Goal: Task Accomplishment & Management: Manage account settings

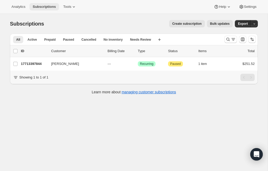
click at [48, 5] on span "Subscriptions" at bounding box center [44, 7] width 23 height 4
click at [46, 7] on span "Subscriptions" at bounding box center [44, 7] width 23 height 4
click at [68, 8] on span "Tools" at bounding box center [67, 7] width 8 height 4
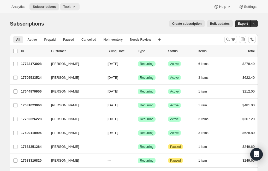
click at [71, 7] on span "Tools" at bounding box center [67, 7] width 8 height 4
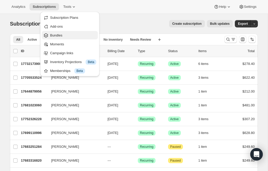
click at [73, 38] on button "Bundles" at bounding box center [70, 35] width 56 height 8
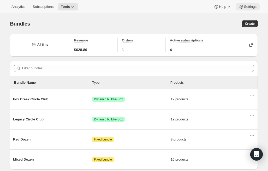
click at [246, 9] on button "Settings" at bounding box center [247, 6] width 24 height 7
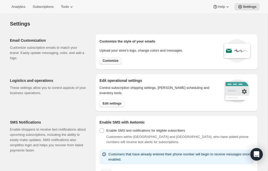
click at [114, 61] on span "Customize" at bounding box center [110, 61] width 16 height 4
select select "subscriptionMessage"
select select "5"
select select "15"
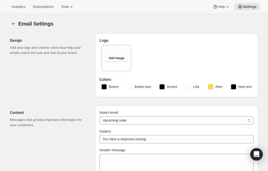
type input "Fox Creek Wines"
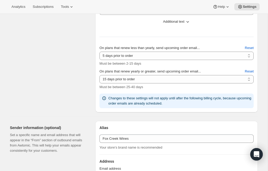
scroll to position [214, 0]
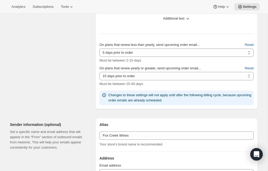
click at [149, 54] on select "2 days prior to order 3 days prior to order 4 days prior to order 5 days prior …" at bounding box center [176, 52] width 154 height 8
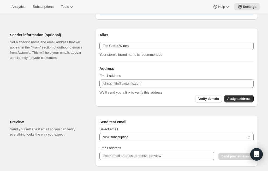
scroll to position [308, 0]
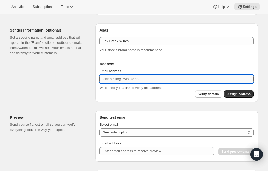
click at [136, 82] on input "Email address" at bounding box center [176, 79] width 154 height 8
type input "f"
type input "circleclub@foxcreekwines.com"
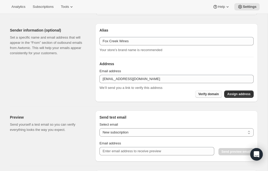
click at [216, 94] on span "Verify domain" at bounding box center [208, 94] width 21 height 4
click at [245, 94] on span "Assign address" at bounding box center [238, 94] width 23 height 4
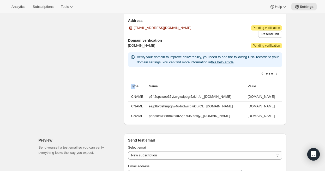
scroll to position [0, 76]
drag, startPoint x: 132, startPoint y: 85, endPoint x: 298, endPoint y: 116, distance: 168.0
click at [267, 116] on div "Email Settings. This page is ready Email Settings Design Add your logo and choo…" at bounding box center [162, 54] width 325 height 784
copy thead "T"
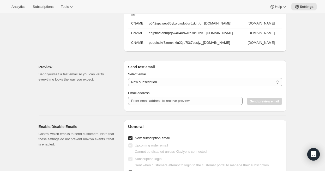
scroll to position [426, 0]
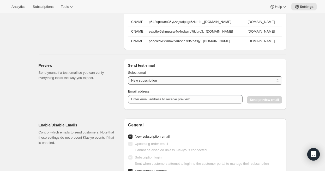
click at [170, 82] on select "New subscription Upcoming order Payment failure Delayed subscription Updated su…" at bounding box center [205, 80] width 154 height 8
select select "subscription-status-changed_reactivated"
click at [128, 76] on select "New subscription Upcoming order Payment failure Delayed subscription Updated su…" at bounding box center [205, 80] width 154 height 8
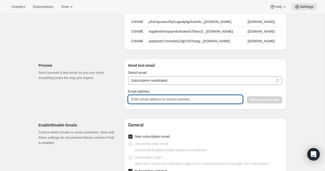
click at [174, 100] on input "Email address" at bounding box center [185, 99] width 114 height 8
type input "a"
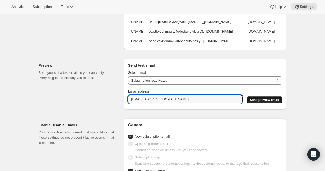
type input "sales@foxcreekwines.com"
click at [267, 100] on span "Send preview email" at bounding box center [264, 100] width 29 height 4
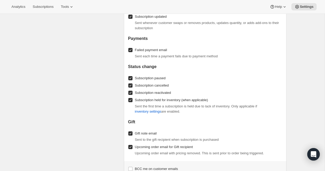
scroll to position [586, 0]
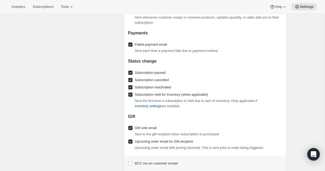
click at [164, 95] on span "Subscription held for inventory (when applicable)" at bounding box center [171, 95] width 73 height 4
click at [132, 95] on input "Subscription held for inventory (when applicable)" at bounding box center [130, 95] width 4 height 4
checkbox input "false"
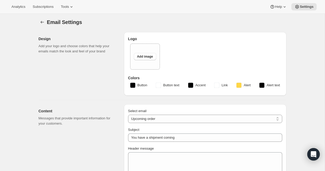
scroll to position [0, 0]
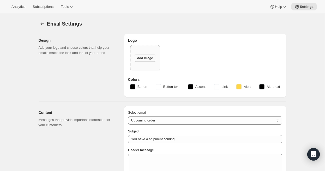
click at [142, 55] on button "Add image" at bounding box center [145, 57] width 22 height 7
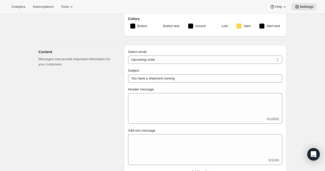
scroll to position [62, 0]
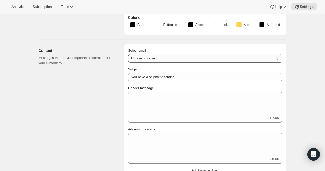
click at [171, 59] on select "New subscription Upcoming order Failed payment Delayed subscription (inventory …" at bounding box center [205, 58] width 154 height 8
select select "reactivatedMessage"
click at [128, 54] on select "New subscription Upcoming order Failed payment Delayed subscription (inventory …" at bounding box center [205, 58] width 154 height 8
type input "Subscription updated"
type textarea "Welcome back! We're excited to continue your subscription."
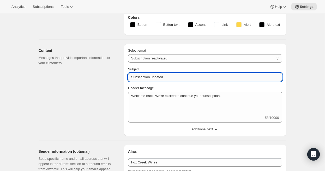
click at [163, 77] on input "Subscription updated" at bounding box center [205, 77] width 154 height 8
drag, startPoint x: 163, startPoint y: 77, endPoint x: 109, endPoint y: 76, distance: 54.5
click at [109, 76] on div "Content Messages that provide important information for your customers. Select …" at bounding box center [160, 88] width 252 height 96
click at [131, 77] on input "Circle Club" at bounding box center [205, 77] width 154 height 8
click at [171, 78] on input "Fox Creek Circle Club" at bounding box center [205, 77] width 154 height 8
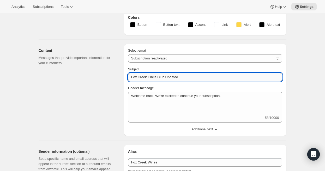
type input "Fox Creek Circle Club Updated"
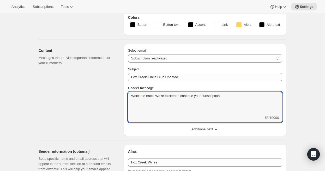
drag, startPoint x: 230, startPoint y: 97, endPoint x: 81, endPoint y: 94, distance: 149.9
click at [81, 94] on div "Content Messages that provide important information for your customers. Select …" at bounding box center [160, 88] width 252 height 96
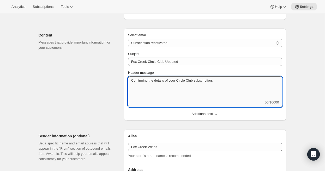
scroll to position [76, 0]
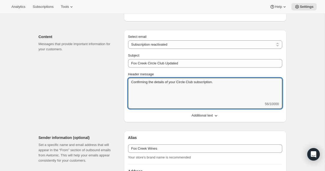
click at [217, 113] on icon "button" at bounding box center [215, 115] width 5 height 5
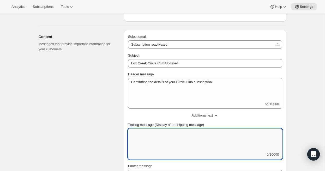
click at [178, 137] on textarea "Trailing message (Display after shipping message)" at bounding box center [205, 140] width 154 height 23
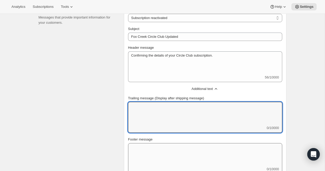
scroll to position [100, 0]
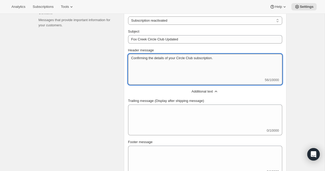
click at [223, 57] on textarea "Confirming the details of your Circle Club subscription." at bounding box center [205, 65] width 154 height 23
click at [220, 59] on textarea "Confirming the details of your Circle Club subscription. Reach out to" at bounding box center [205, 65] width 154 height 23
type textarea "Confirming the details of your Circle Club subscription."
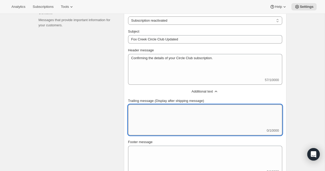
click at [172, 118] on textarea "Trailing message (Display after shipping message)" at bounding box center [205, 116] width 154 height 23
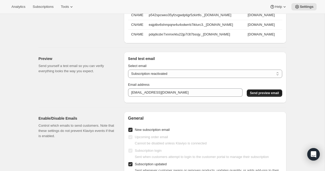
scroll to position [398, 0]
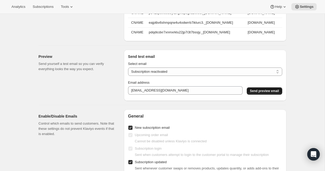
type textarea "Reach out to us with any questions about your membership. Call 08 8557 0000 or …"
click at [263, 91] on span "Send preview email" at bounding box center [264, 91] width 29 height 4
type textarea "Confirming the details of your Circle Club subscription."
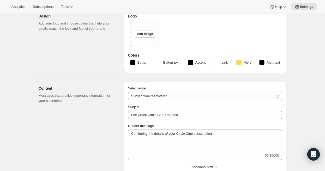
scroll to position [0, 0]
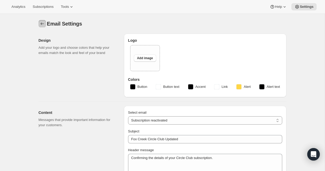
click at [40, 24] on icon "Settings" at bounding box center [42, 23] width 5 height 5
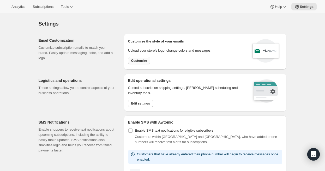
click at [143, 60] on span "Customize" at bounding box center [139, 61] width 16 height 4
select select "subscriptionMessage"
select select "5"
select select "15"
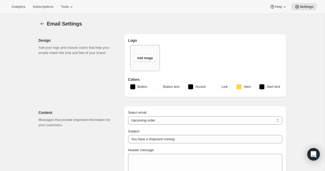
type input "Fox Creek Wines"
checkbox input "false"
click at [40, 22] on icon "Settings" at bounding box center [42, 23] width 5 height 5
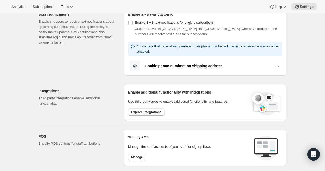
scroll to position [111, 0]
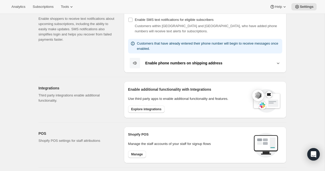
click at [177, 66] on button "Enable phone numbers on shipping address" at bounding box center [205, 63] width 154 height 11
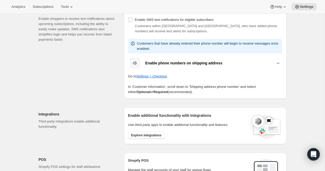
click at [178, 63] on b "Enable phone numbers on shipping address" at bounding box center [183, 63] width 77 height 4
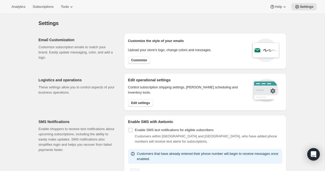
scroll to position [0, 0]
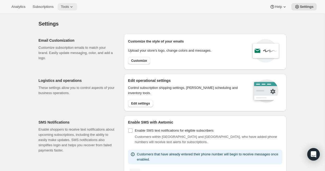
click at [70, 10] on button "Tools" at bounding box center [68, 6] width 20 height 7
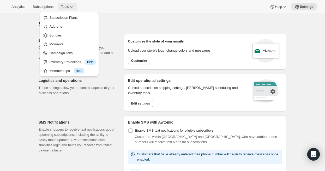
click at [69, 8] on span "Tools" at bounding box center [65, 7] width 8 height 4
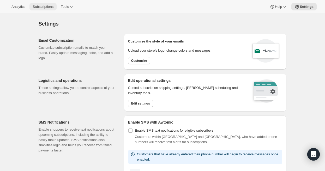
click at [49, 5] on span "Subscriptions" at bounding box center [43, 7] width 21 height 4
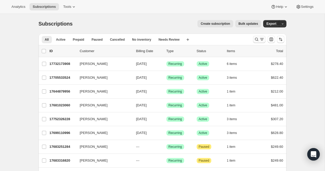
click at [256, 39] on icon "Search and filter results" at bounding box center [256, 39] width 5 height 5
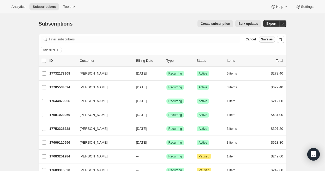
click at [260, 40] on button "Save as" at bounding box center [267, 39] width 16 height 6
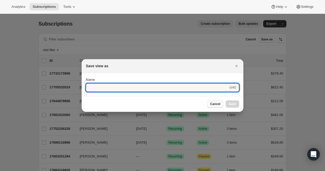
click at [215, 107] on button "Cancel" at bounding box center [215, 103] width 16 height 7
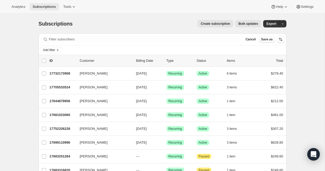
click at [52, 9] on button "Subscriptions" at bounding box center [43, 6] width 29 height 7
click at [254, 39] on span "Cancel" at bounding box center [250, 39] width 10 height 4
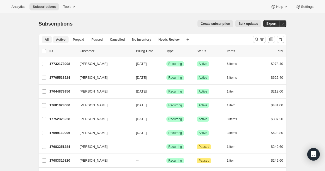
click at [61, 41] on span "Active" at bounding box center [60, 40] width 9 height 4
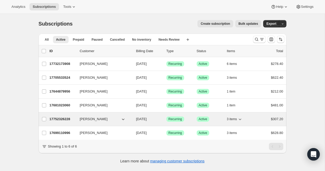
click at [87, 118] on span "Nick Lewis" at bounding box center [94, 119] width 28 height 5
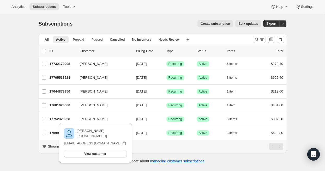
click at [61, 124] on div "Nick Lewis +61400694120 njlew1978@gmail.com View customer Email njlew1978@gmail…" at bounding box center [95, 143] width 73 height 40
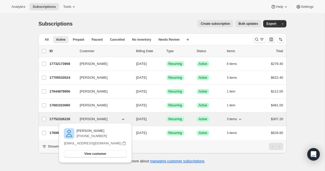
click at [57, 121] on p "17752326228" at bounding box center [63, 119] width 26 height 5
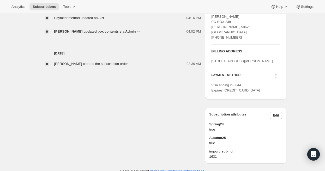
scroll to position [257, 0]
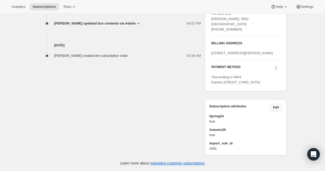
click at [267, 108] on span "Edit" at bounding box center [276, 107] width 6 height 4
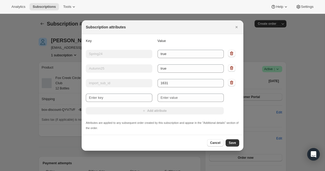
scroll to position [0, 0]
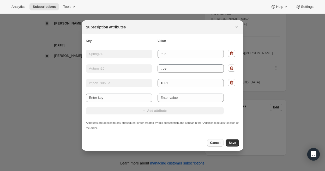
click at [212, 144] on span "Cancel" at bounding box center [215, 143] width 10 height 4
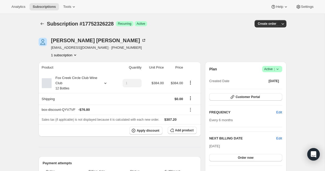
click at [267, 69] on icon at bounding box center [277, 68] width 5 height 5
click at [62, 42] on div "Nick Lewis" at bounding box center [98, 40] width 95 height 5
click at [267, 23] on icon "button" at bounding box center [282, 23] width 5 height 5
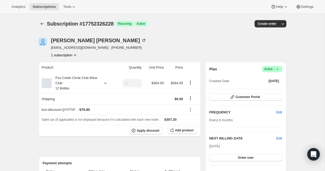
click at [74, 56] on icon "Product actions" at bounding box center [74, 54] width 5 height 5
click at [164, 45] on div "Nick Lewis njlew1978@gmail.com · +61400694120 1 subscription" at bounding box center [125, 48] width 173 height 20
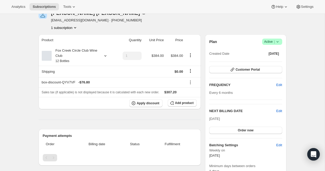
scroll to position [25, 0]
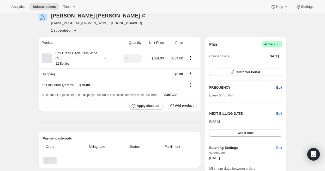
click at [267, 89] on span "Edit" at bounding box center [279, 87] width 6 height 5
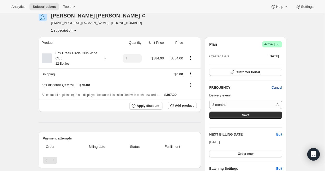
click at [267, 87] on span "Cancel" at bounding box center [276, 87] width 10 height 5
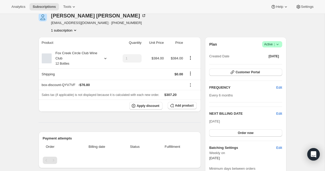
click at [267, 113] on div "Plan Success Active | Created Date Sep 11, 2025 Customer Portal FREQUENCY Edit …" at bounding box center [245, 109] width 81 height 144
click at [267, 114] on span "Edit" at bounding box center [279, 113] width 6 height 5
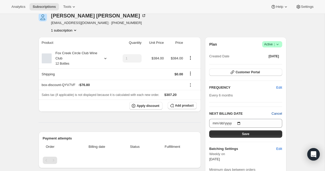
click at [267, 114] on span "Cancel" at bounding box center [276, 113] width 10 height 5
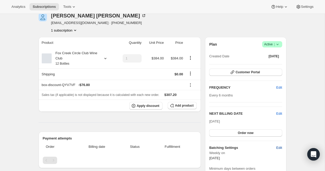
click at [267, 150] on button "Edit" at bounding box center [279, 148] width 12 height 8
select select "WEEKDAY"
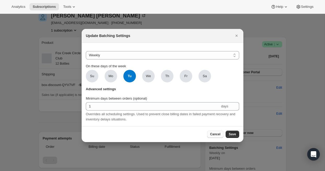
click at [216, 134] on span "Cancel" at bounding box center [215, 134] width 10 height 4
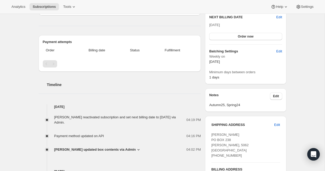
scroll to position [65, 0]
